Goal: Task Accomplishment & Management: Complete application form

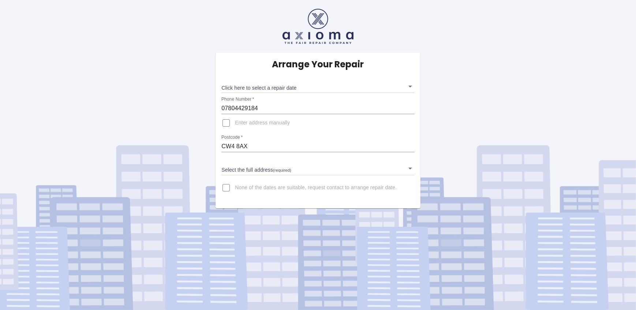
click at [410, 167] on body "Arrange Your Repair Click here to select a repair date ​ Phone Number   * 07804…" at bounding box center [318, 155] width 636 height 310
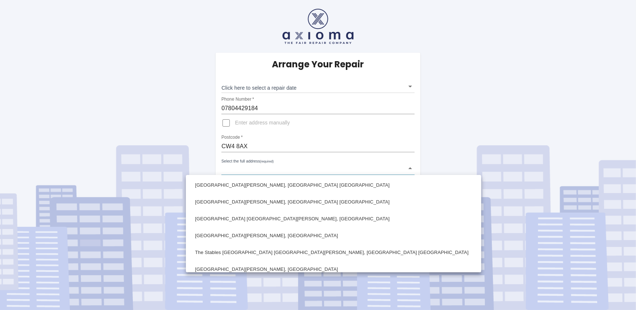
click at [410, 169] on div at bounding box center [318, 155] width 636 height 310
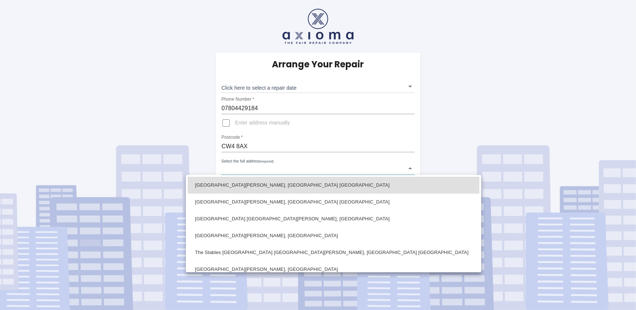
click at [229, 168] on body "Arrange Your Repair Click here to select a repair date ​ Phone Number   * 07804…" at bounding box center [318, 155] width 636 height 310
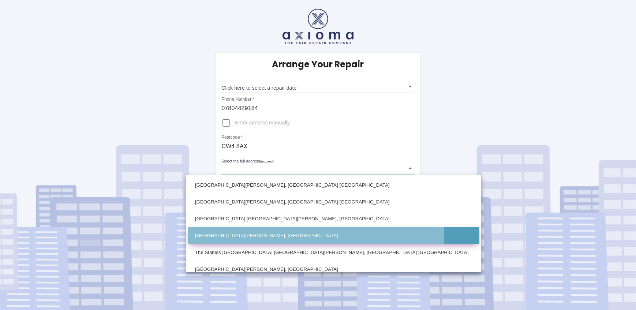
click at [206, 234] on li "Pear Tree Barn London Road Holmes Chapel, Crewe Cheshire" at bounding box center [334, 235] width 292 height 17
type input "Pear Tree Barn London Road Holmes Chapel, Crewe Cheshire"
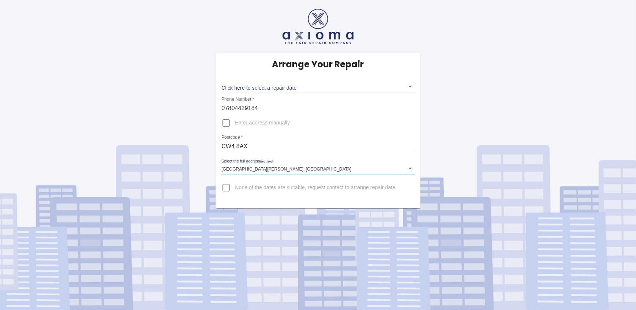
click at [410, 168] on body "Arrange Your Repair Click here to select a repair date ​ Phone Number   * 07804…" at bounding box center [318, 155] width 636 height 310
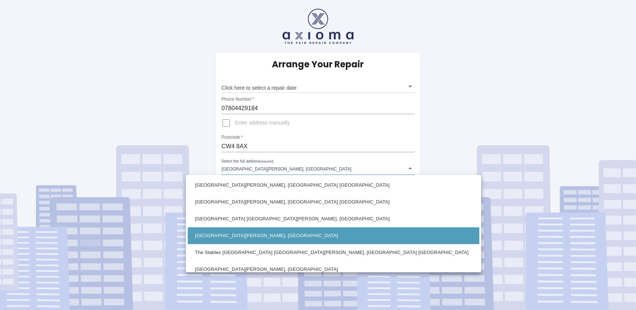
click at [79, 74] on div at bounding box center [318, 155] width 636 height 310
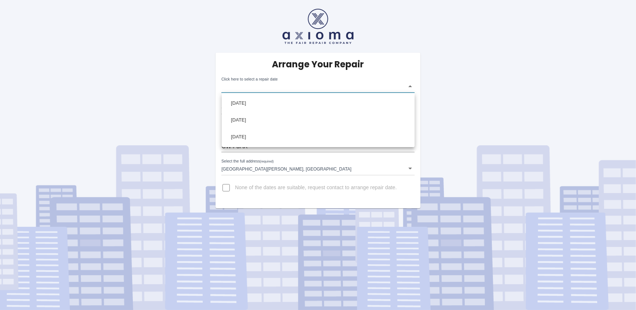
click at [267, 87] on body "Arrange Your Repair Click here to select a repair date ​ Phone Number   * 07804…" at bounding box center [318, 155] width 636 height 310
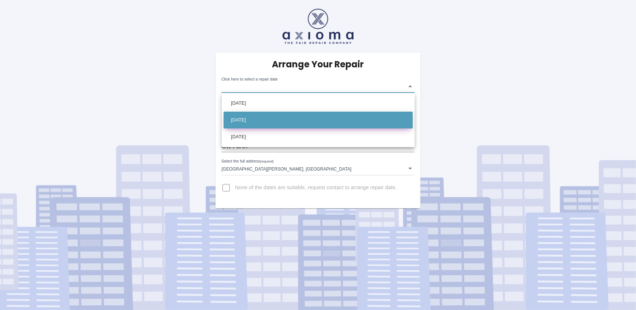
click at [236, 116] on li "Fri Aug 22 2025" at bounding box center [317, 120] width 189 height 17
type input "2025-08-22T00:00:00.000Z"
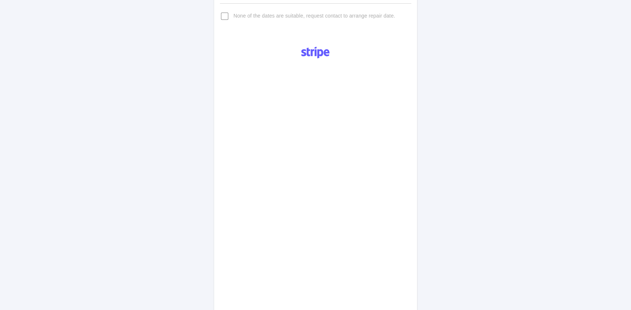
scroll to position [299, 0]
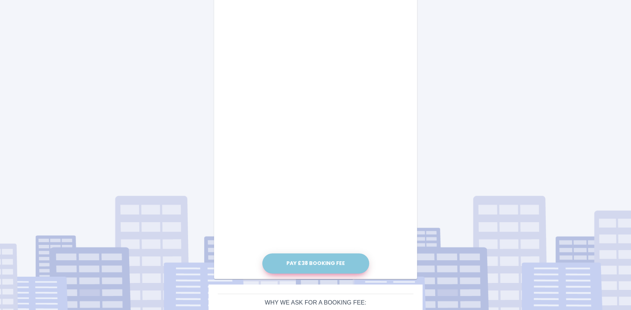
click at [326, 257] on button "Pay £38 Booking Fee" at bounding box center [315, 263] width 107 height 20
